Goal: Task Accomplishment & Management: Manage account settings

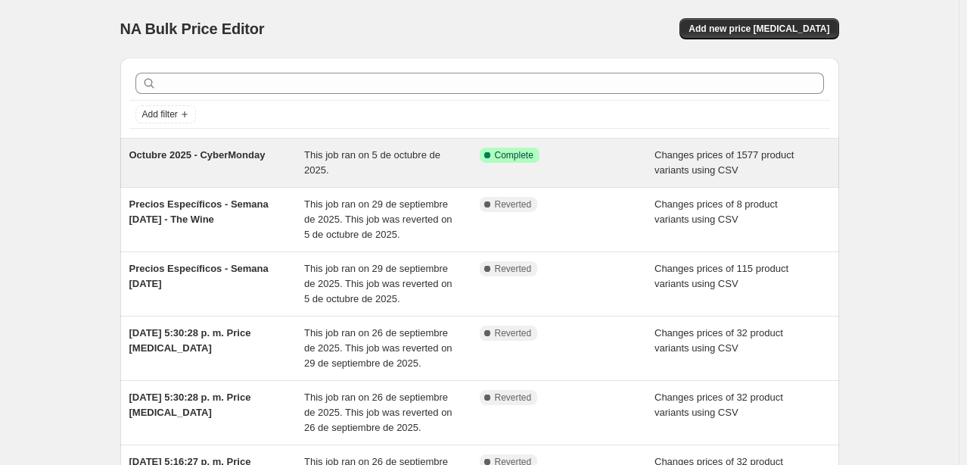
click at [225, 154] on span "Octubre 2025 - CyberMonday" at bounding box center [197, 154] width 136 height 11
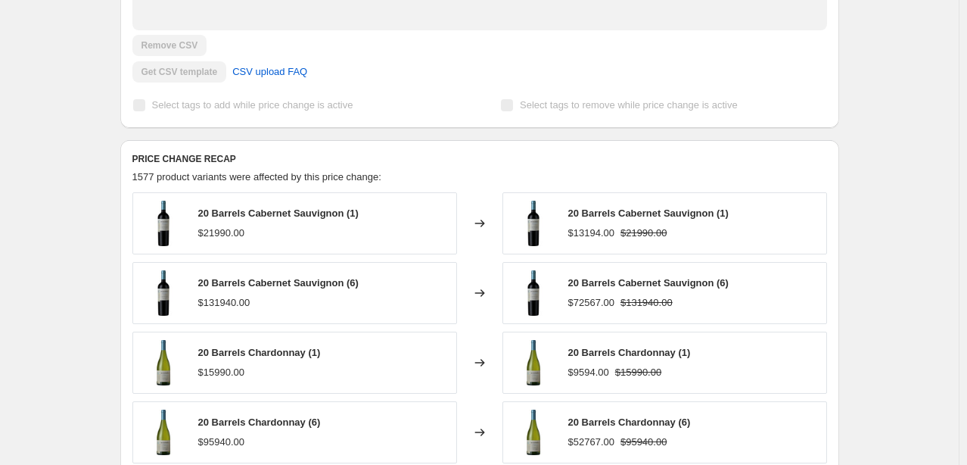
scroll to position [600, 0]
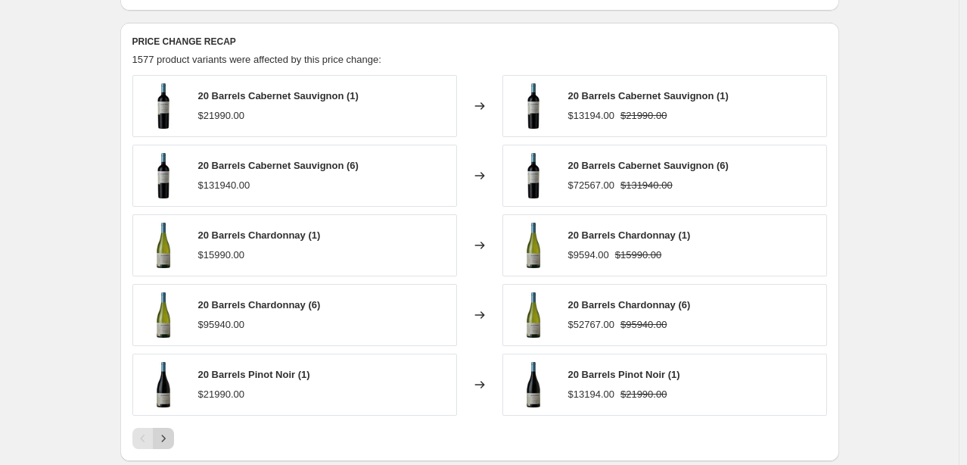
click at [161, 433] on icon "Next" at bounding box center [163, 437] width 15 height 15
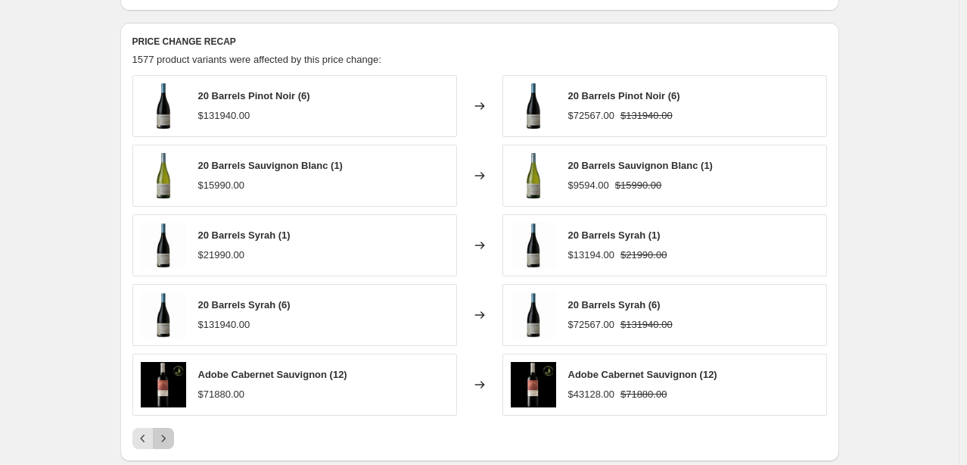
click at [166, 440] on icon "Next" at bounding box center [163, 437] width 15 height 15
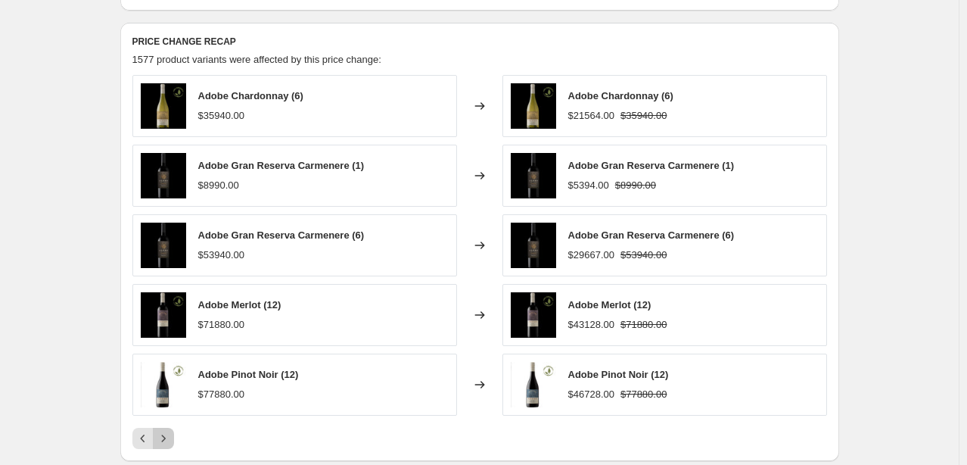
click at [165, 436] on icon "Next" at bounding box center [163, 437] width 15 height 15
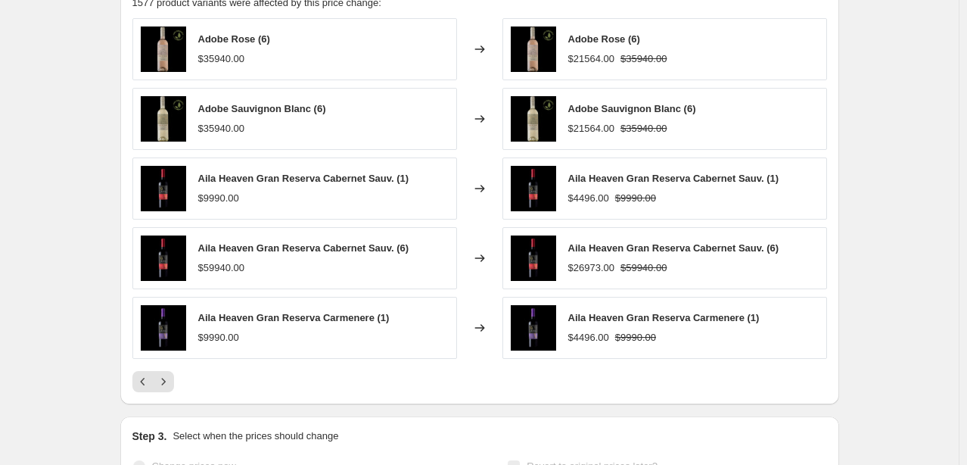
scroll to position [751, 0]
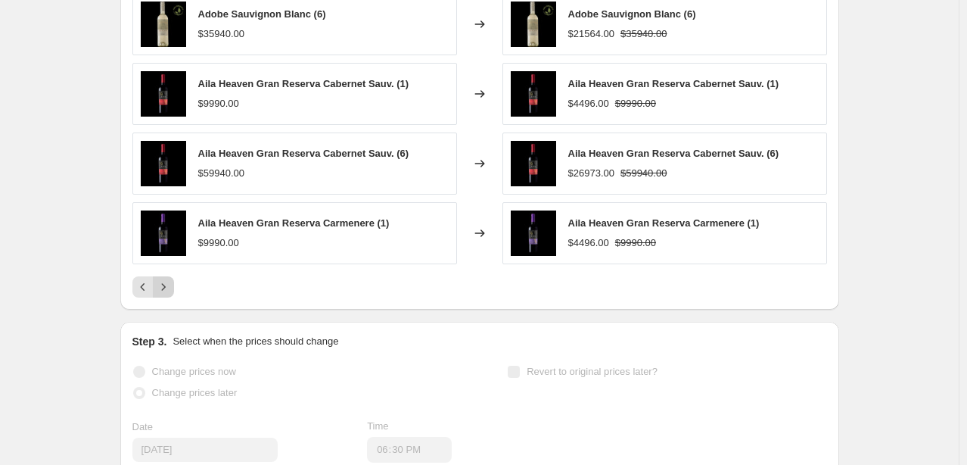
click at [163, 291] on icon "Next" at bounding box center [163, 286] width 15 height 15
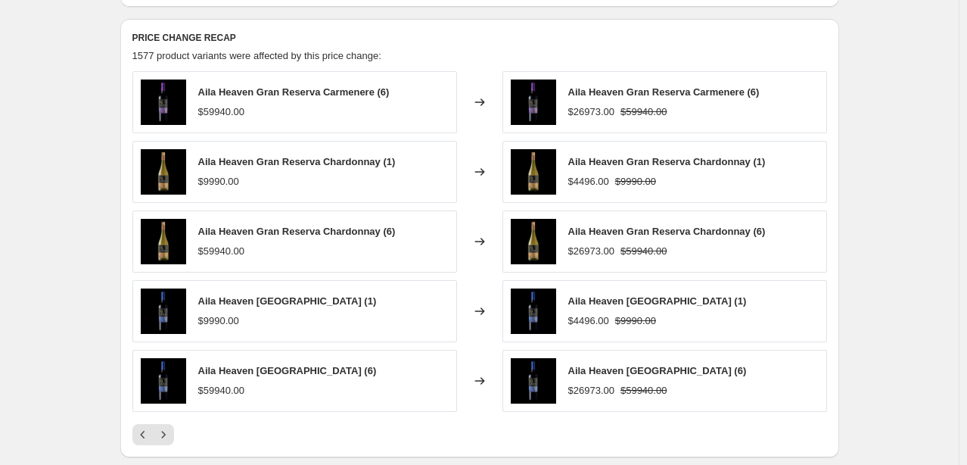
scroll to position [676, 0]
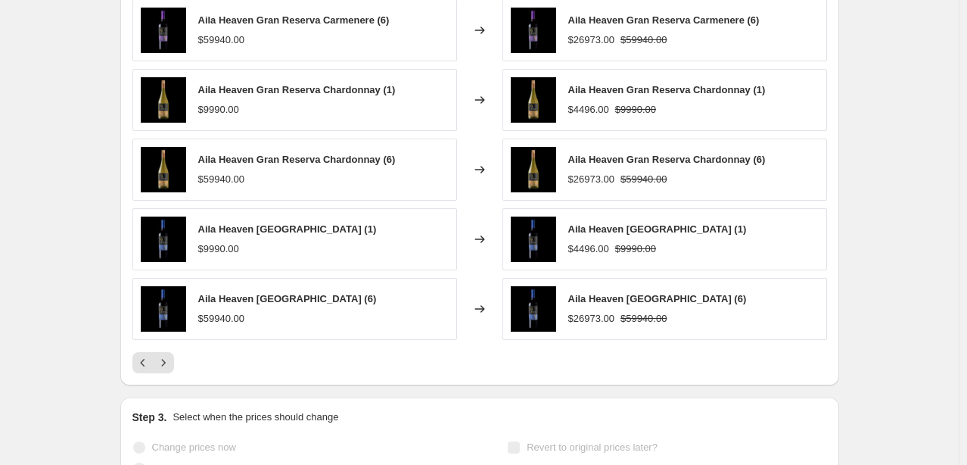
click at [91, 157] on div "Octubre 2025 - CyberMonday. This page is ready Octubre 2025 - CyberMonday Succe…" at bounding box center [479, 84] width 959 height 1521
click at [59, 171] on div "Octubre 2025 - CyberMonday. This page is ready Octubre 2025 - CyberMonday Succe…" at bounding box center [479, 84] width 959 height 1521
